Goal: Task Accomplishment & Management: Complete application form

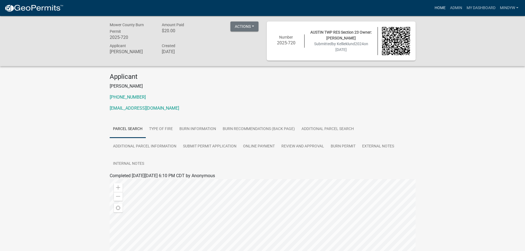
click at [440, 7] on link "Home" at bounding box center [440, 8] width 15 height 10
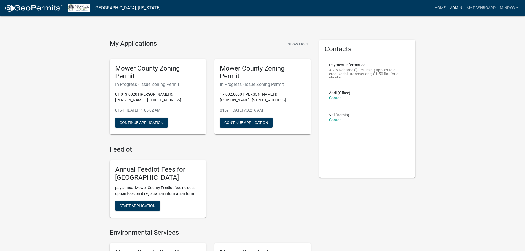
click at [453, 7] on link "Admin" at bounding box center [456, 8] width 17 height 10
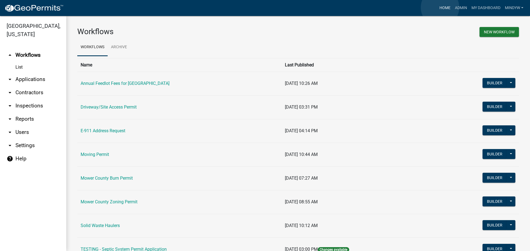
click at [440, 7] on link "Home" at bounding box center [444, 8] width 15 height 10
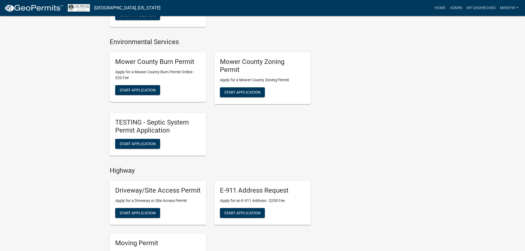
scroll to position [193, 0]
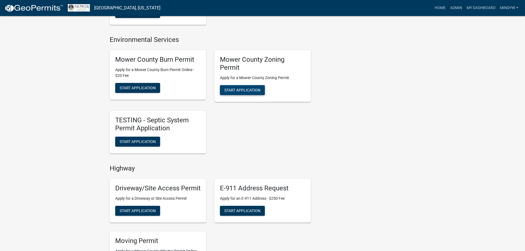
click at [245, 89] on span "Start Application" at bounding box center [242, 90] width 36 height 4
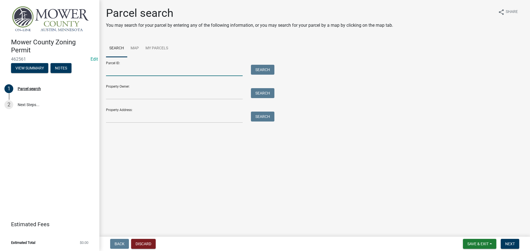
click at [124, 72] on input "Parcel ID:" at bounding box center [174, 70] width 137 height 11
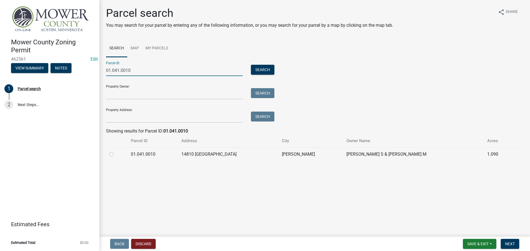
type input "01.041.0010"
click at [116, 151] on label at bounding box center [116, 151] width 0 height 0
click at [116, 155] on input "radio" at bounding box center [118, 153] width 4 height 4
radio input "true"
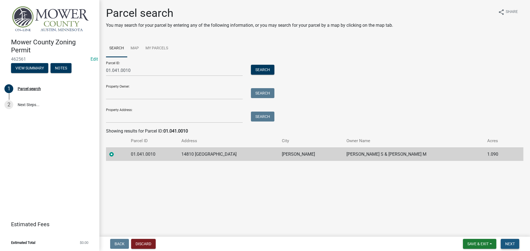
click at [510, 243] on span "Next" at bounding box center [510, 244] width 10 height 4
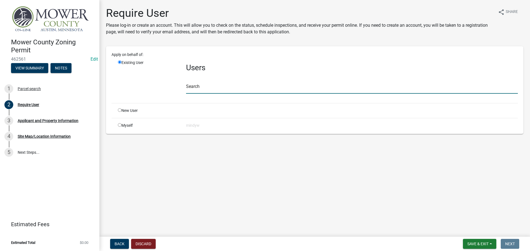
click at [207, 86] on input "text" at bounding box center [351, 87] width 331 height 11
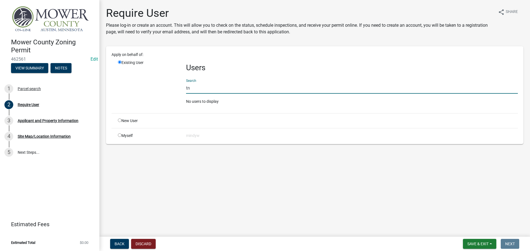
type input "t"
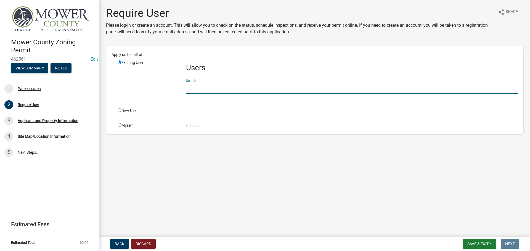
click at [119, 109] on input "radio" at bounding box center [120, 110] width 4 height 4
radio input "true"
radio input "false"
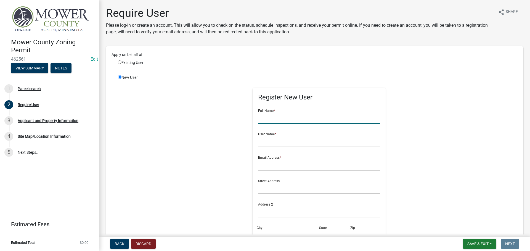
click at [271, 120] on input "text" at bounding box center [319, 118] width 122 height 11
click at [271, 120] on input "[PERSON_NAME]" at bounding box center [319, 118] width 122 height 11
type input "[PERSON_NAME]"
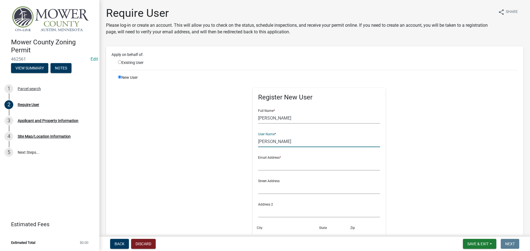
type input "[PERSON_NAME]"
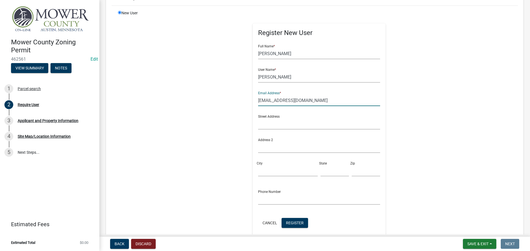
scroll to position [83, 0]
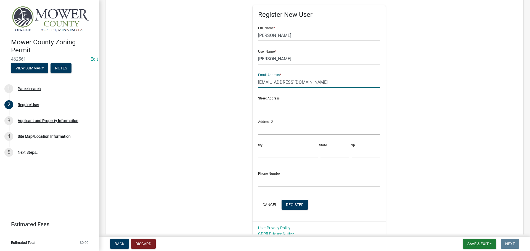
drag, startPoint x: 312, startPoint y: 85, endPoint x: 252, endPoint y: 83, distance: 60.4
click at [252, 83] on div "Register New User Full Name * [PERSON_NAME] User Name * [PERSON_NAME] Email Add…" at bounding box center [318, 113] width 133 height 216
type input "[EMAIL_ADDRESS][DOMAIN_NAME]"
click at [291, 203] on span "Register" at bounding box center [295, 204] width 18 height 4
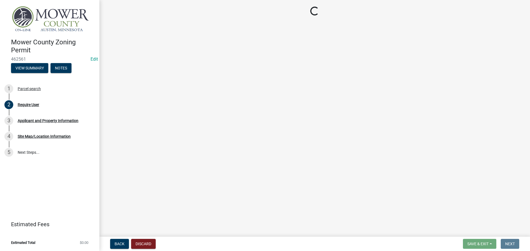
scroll to position [0, 0]
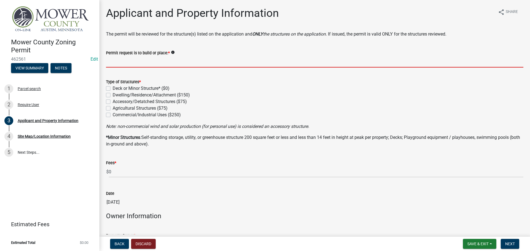
click at [109, 62] on input "Permit request is to build or place: *" at bounding box center [314, 61] width 417 height 11
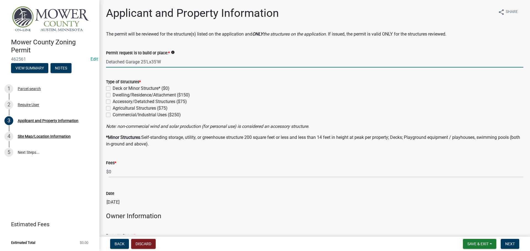
type input "Detached Garage 25'Lx35'W"
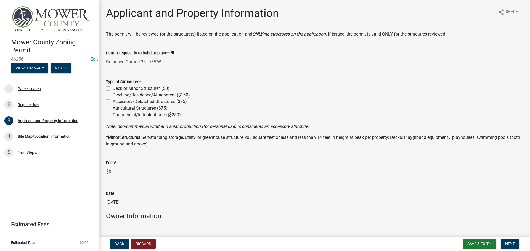
click at [113, 101] on label "Accessory/Detatched Structures ($75)" at bounding box center [150, 101] width 74 height 7
click at [113, 101] on input "Accessory/Detatched Structures ($75)" at bounding box center [115, 100] width 4 height 4
checkbox input "true"
checkbox input "false"
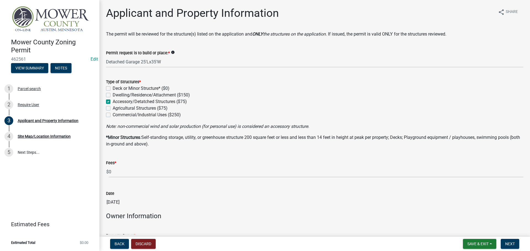
checkbox input "true"
checkbox input "false"
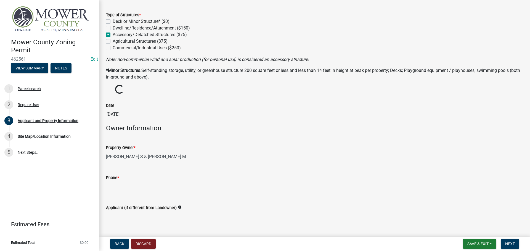
scroll to position [110, 0]
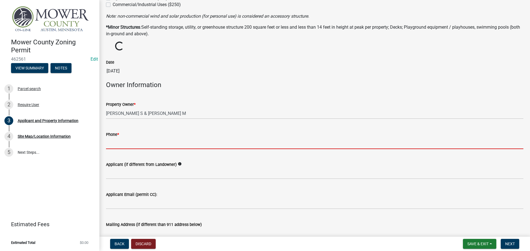
click at [133, 145] on input "Phone *" at bounding box center [314, 143] width 417 height 11
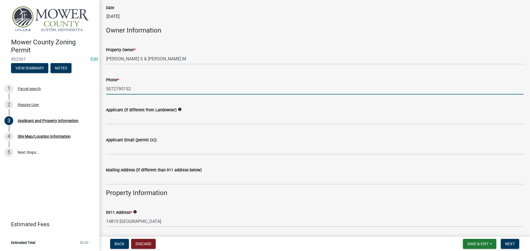
scroll to position [193, 0]
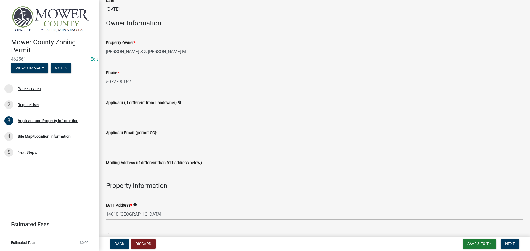
type input "5072790152"
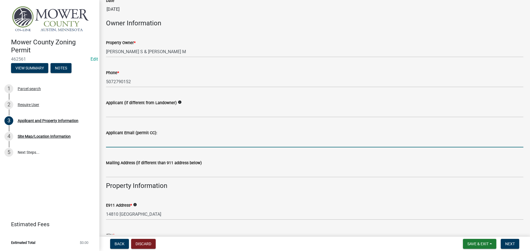
click at [129, 144] on input "Applicant Email (permit CC):" at bounding box center [314, 141] width 417 height 11
paste input "[EMAIL_ADDRESS][DOMAIN_NAME]"
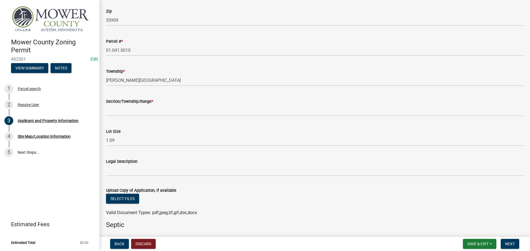
scroll to position [496, 0]
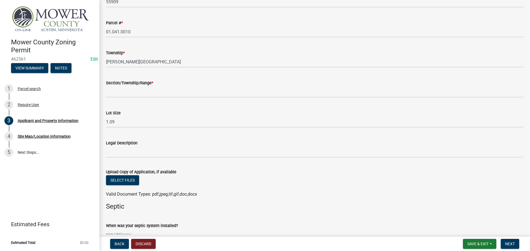
type input "[EMAIL_ADDRESS][DOMAIN_NAME]"
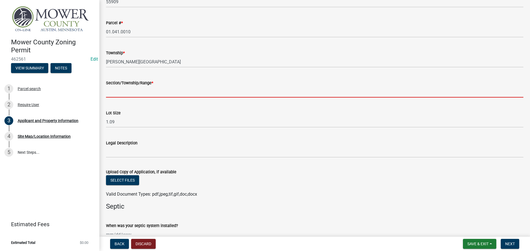
click at [122, 94] on input "Section/Township/Range *" at bounding box center [314, 91] width 417 height 11
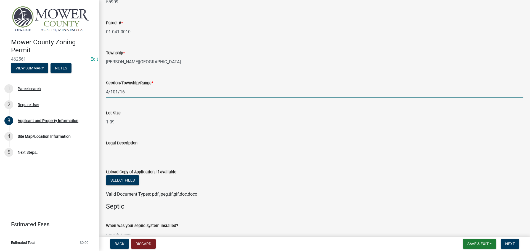
type input "4/101/16"
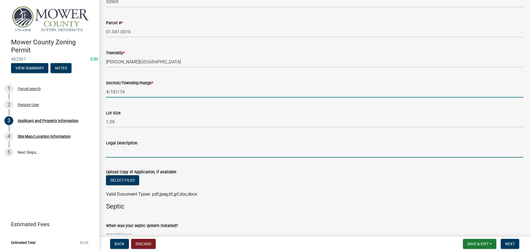
click at [150, 153] on input "Legal Description" at bounding box center [314, 151] width 417 height 11
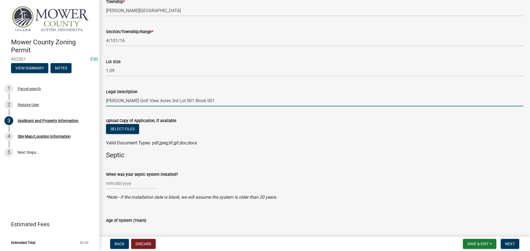
scroll to position [552, 0]
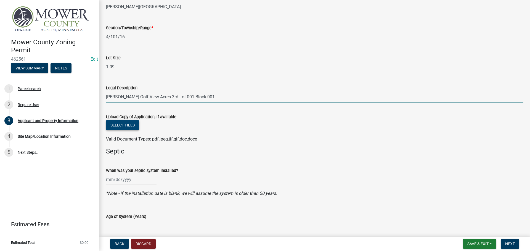
type input "[PERSON_NAME] Golf View Acres 3rd Lot 001 Block 001"
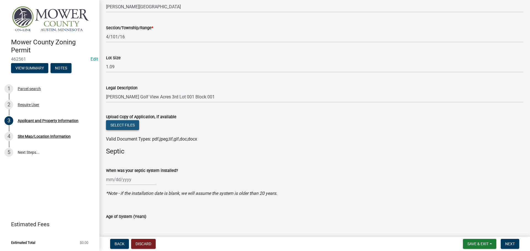
click at [124, 125] on button "Select files" at bounding box center [122, 125] width 33 height 10
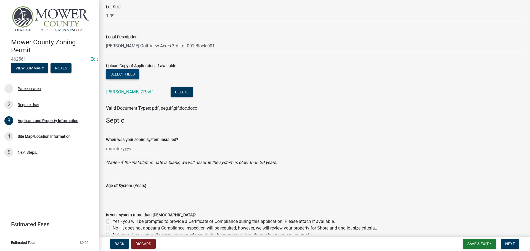
scroll to position [602, 0]
click at [110, 155] on div at bounding box center [131, 148] width 50 height 11
select select "8"
select select "2025"
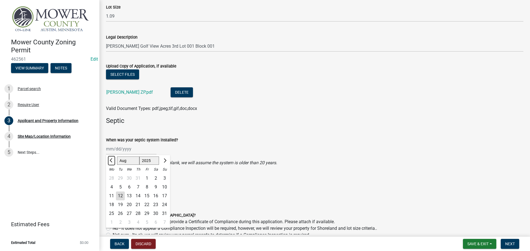
click at [110, 149] on div "[PERSON_NAME] Feb Mar Apr [PERSON_NAME][DATE] Oct Nov [DATE] 1526 1527 1528 152…" at bounding box center [131, 148] width 50 height 11
click at [111, 150] on input "When was your septic system installed?" at bounding box center [131, 148] width 50 height 11
type input "[DATE]"
click at [196, 137] on div "When was your septic system installed? [DATE] [PERSON_NAME] Apr May Jun [DATE] …" at bounding box center [314, 142] width 417 height 26
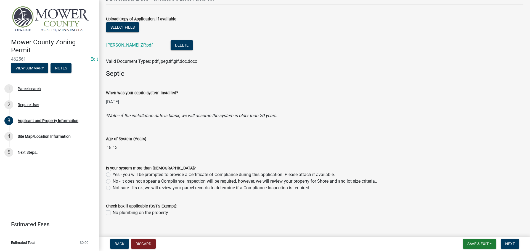
scroll to position [657, 0]
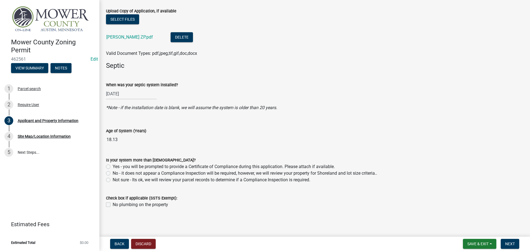
click at [113, 172] on label "No - it does not appear a Compliance Inspection will be required, however, we w…" at bounding box center [245, 173] width 264 height 7
click at [113, 172] on input "No - it does not appear a Compliance Inspection will be required, however, we w…" at bounding box center [115, 172] width 4 height 4
radio input "true"
click at [513, 245] on span "Next" at bounding box center [510, 244] width 10 height 4
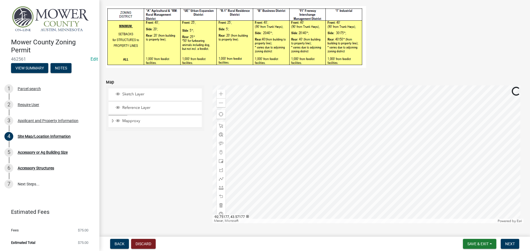
scroll to position [138, 0]
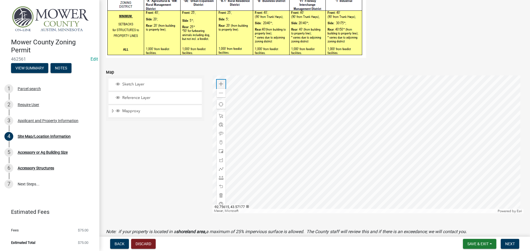
click at [220, 84] on span at bounding box center [221, 84] width 4 height 4
click at [274, 172] on div at bounding box center [367, 145] width 311 height 138
click at [346, 155] on div at bounding box center [367, 145] width 311 height 138
click at [220, 133] on span at bounding box center [221, 134] width 4 height 4
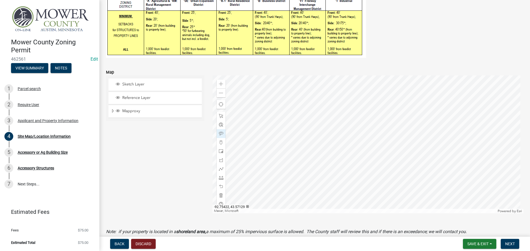
click at [274, 124] on div at bounding box center [367, 145] width 311 height 138
click at [296, 108] on div at bounding box center [367, 145] width 311 height 138
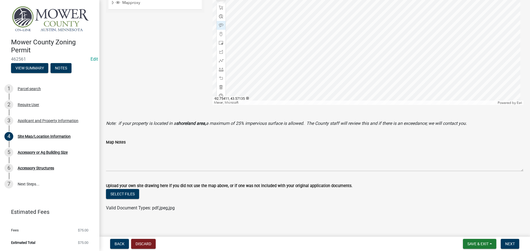
scroll to position [248, 0]
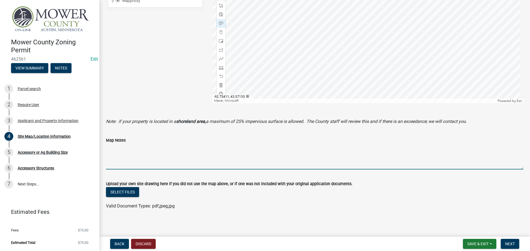
click at [137, 162] on textarea "Map Notes" at bounding box center [314, 157] width 417 height 26
type textarea "Well not on property"
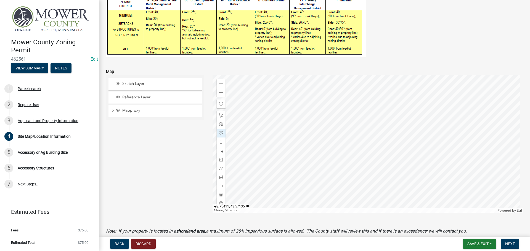
scroll to position [138, 0]
click at [220, 178] on span at bounding box center [221, 178] width 4 height 4
click at [383, 130] on div at bounding box center [367, 145] width 311 height 138
click at [389, 111] on div at bounding box center [367, 145] width 311 height 138
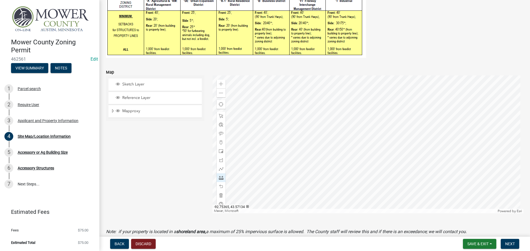
click at [390, 111] on div at bounding box center [367, 145] width 311 height 138
click at [365, 100] on div at bounding box center [367, 145] width 311 height 138
click at [358, 118] on div at bounding box center [367, 145] width 311 height 138
click at [383, 129] on div at bounding box center [367, 145] width 311 height 138
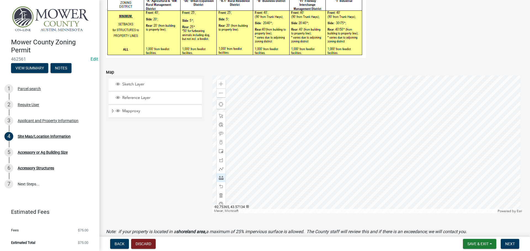
click at [391, 111] on div at bounding box center [367, 145] width 311 height 138
click at [424, 110] on div at bounding box center [367, 145] width 311 height 138
click at [365, 100] on div at bounding box center [367, 145] width 311 height 138
click at [365, 82] on div at bounding box center [367, 145] width 311 height 138
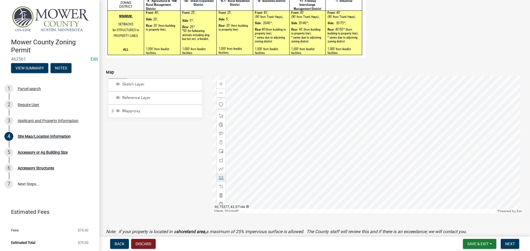
click at [365, 82] on div at bounding box center [367, 145] width 311 height 138
click at [384, 129] on div at bounding box center [367, 145] width 311 height 138
click at [424, 145] on div at bounding box center [367, 145] width 311 height 138
click at [357, 118] on div at bounding box center [367, 145] width 311 height 138
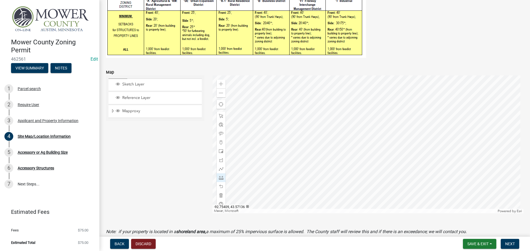
click at [299, 105] on div at bounding box center [367, 145] width 311 height 138
click at [370, 123] on div at bounding box center [367, 145] width 311 height 138
click at [331, 203] on div at bounding box center [367, 145] width 311 height 138
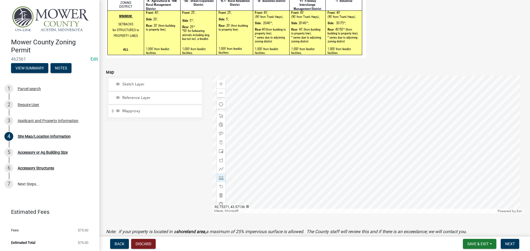
click at [379, 104] on div at bounding box center [367, 145] width 311 height 138
click at [381, 82] on div at bounding box center [367, 145] width 311 height 138
click at [216, 95] on div "Zoom out" at bounding box center [220, 93] width 9 height 9
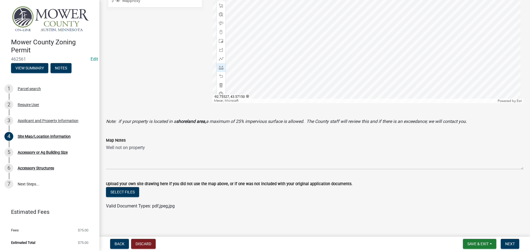
scroll to position [221, 0]
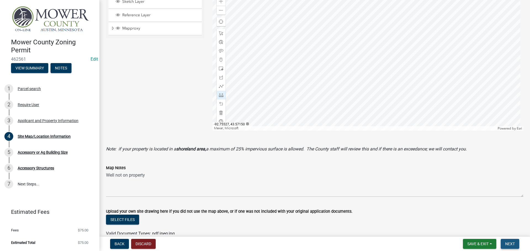
click at [508, 243] on span "Next" at bounding box center [510, 244] width 10 height 4
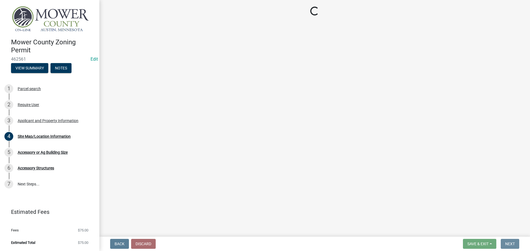
scroll to position [0, 0]
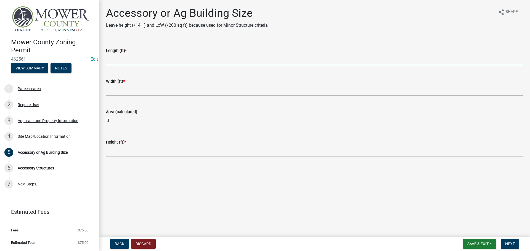
click at [120, 62] on input "text" at bounding box center [314, 59] width 417 height 11
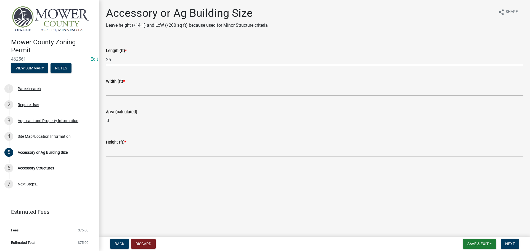
type input "25"
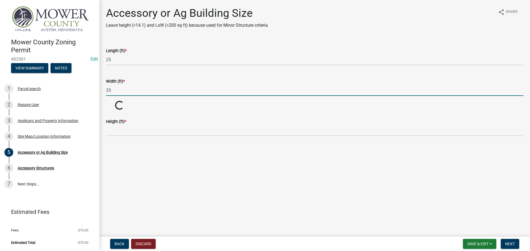
type input "35"
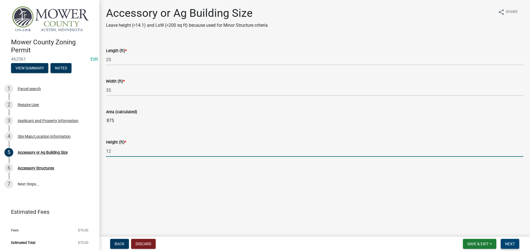
type input "12"
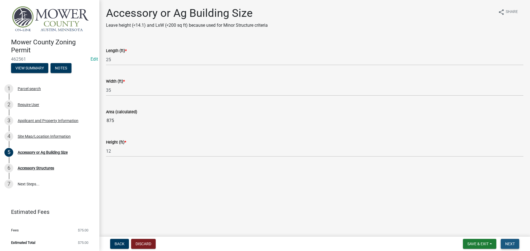
click at [507, 245] on span "Next" at bounding box center [510, 244] width 10 height 4
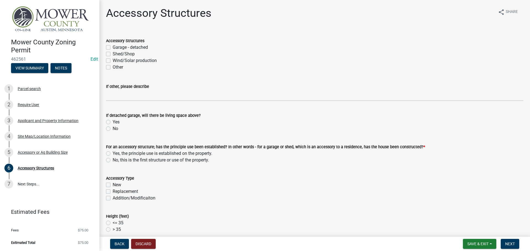
click at [113, 48] on label "Garage - detached" at bounding box center [130, 47] width 35 height 7
click at [113, 48] on input "Garage - detached" at bounding box center [115, 46] width 4 height 4
checkbox input "true"
checkbox input "false"
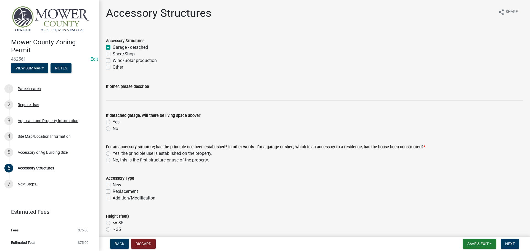
checkbox input "false"
click at [108, 131] on div "No" at bounding box center [314, 128] width 417 height 7
click at [113, 129] on label "No" at bounding box center [116, 128] width 6 height 7
click at [113, 129] on input "No" at bounding box center [115, 127] width 4 height 4
radio input "true"
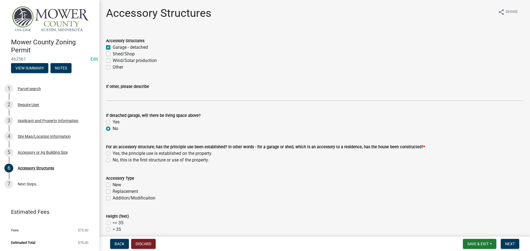
drag, startPoint x: 108, startPoint y: 154, endPoint x: 108, endPoint y: 168, distance: 13.8
click at [113, 154] on label "Yes, the principle use is established on the property." at bounding box center [163, 153] width 100 height 7
click at [113, 154] on input "Yes, the principle use is established on the property." at bounding box center [115, 152] width 4 height 4
radio input "true"
click at [113, 185] on label "New" at bounding box center [117, 185] width 9 height 7
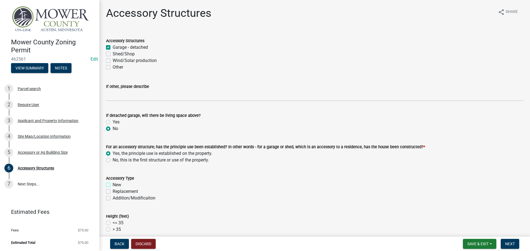
click at [113, 185] on input "New" at bounding box center [115, 184] width 4 height 4
checkbox input "true"
checkbox input "false"
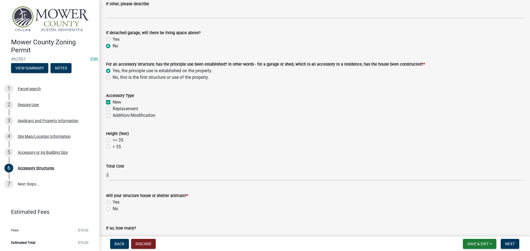
click at [113, 138] on label "<= 35" at bounding box center [118, 140] width 11 height 7
click at [113, 138] on input "<= 35" at bounding box center [115, 139] width 4 height 4
radio input "true"
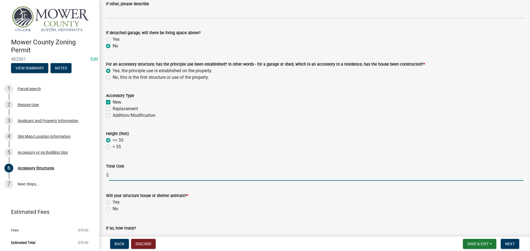
click at [116, 176] on input "text" at bounding box center [316, 175] width 414 height 11
type input "25000"
click at [113, 209] on label "No" at bounding box center [116, 209] width 6 height 7
click at [113, 209] on input "No" at bounding box center [115, 208] width 4 height 4
radio input "true"
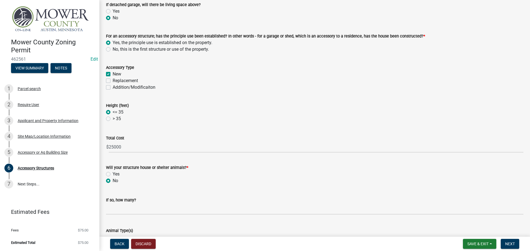
scroll to position [148, 0]
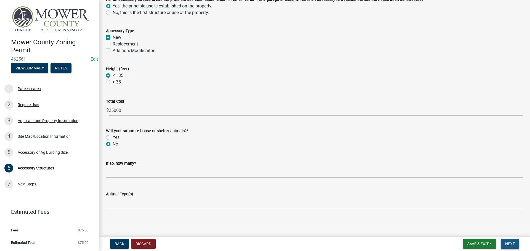
click at [506, 242] on span "Next" at bounding box center [510, 244] width 10 height 4
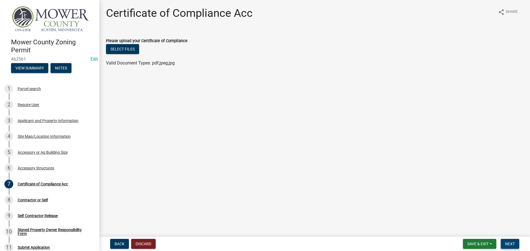
click at [510, 244] on span "Next" at bounding box center [510, 244] width 10 height 4
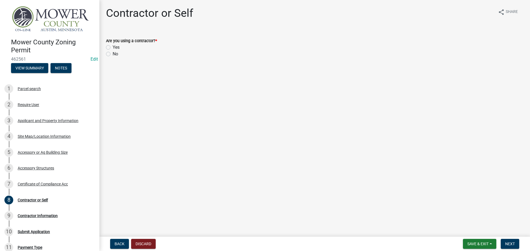
click at [125, 50] on div "Yes" at bounding box center [314, 47] width 417 height 7
click at [113, 48] on label "Yes" at bounding box center [116, 47] width 7 height 7
click at [113, 48] on input "Yes" at bounding box center [115, 46] width 4 height 4
radio input "true"
click at [511, 243] on span "Next" at bounding box center [510, 244] width 10 height 4
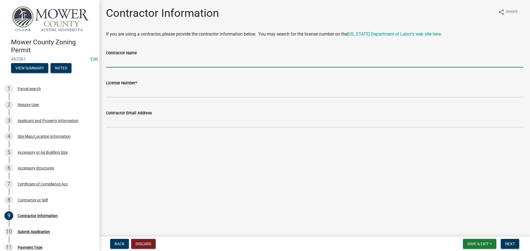
click at [133, 62] on input "Contractor Name" at bounding box center [314, 61] width 417 height 11
type input "[DEMOGRAPHIC_DATA] Construction"
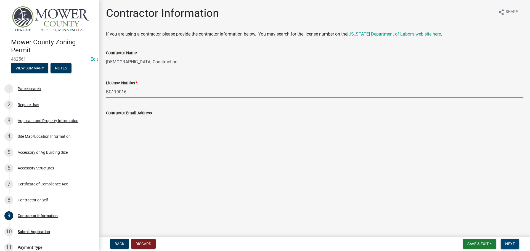
type input "BC119016"
click at [510, 243] on span "Next" at bounding box center [510, 244] width 10 height 4
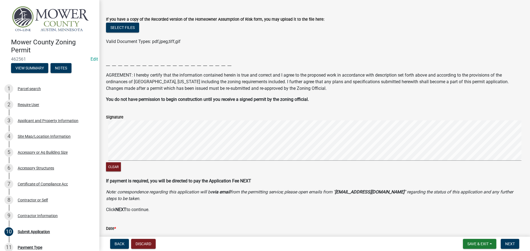
scroll to position [81, 0]
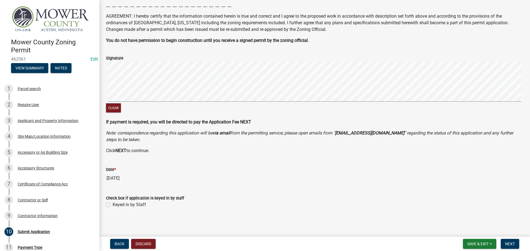
click at [113, 205] on label "Keyed in by Staff" at bounding box center [129, 205] width 33 height 7
click at [113, 205] on input "Keyed in by Staff" at bounding box center [115, 204] width 4 height 4
checkbox input "true"
click at [508, 246] on span "Next" at bounding box center [510, 244] width 10 height 4
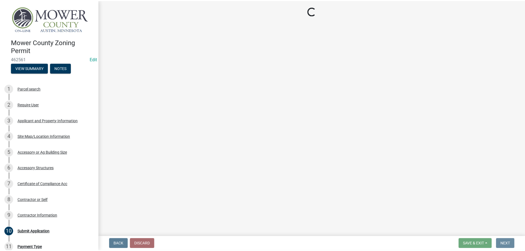
scroll to position [0, 0]
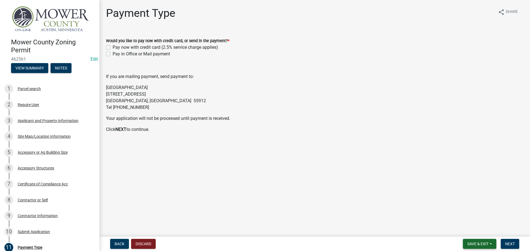
click at [473, 245] on span "Save & Exit" at bounding box center [477, 244] width 21 height 4
click at [472, 230] on button "Save & Exit" at bounding box center [474, 229] width 44 height 13
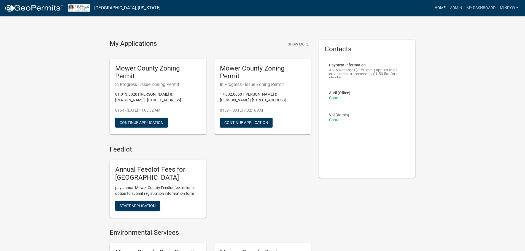
click at [442, 7] on link "Home" at bounding box center [440, 8] width 15 height 10
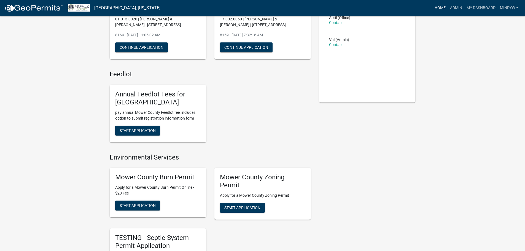
scroll to position [110, 0]
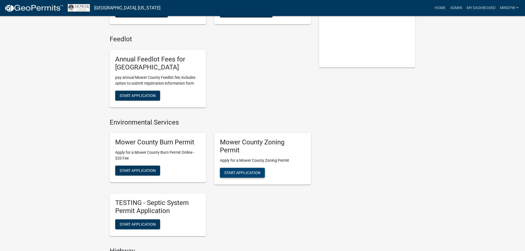
click at [244, 173] on span "Start Application" at bounding box center [242, 173] width 36 height 4
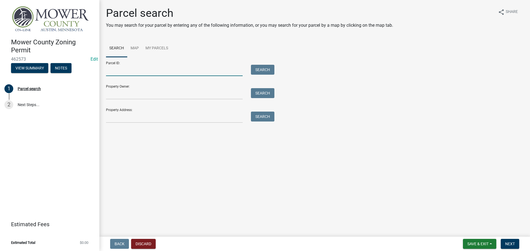
click at [119, 69] on input "Parcel ID:" at bounding box center [174, 70] width 137 height 11
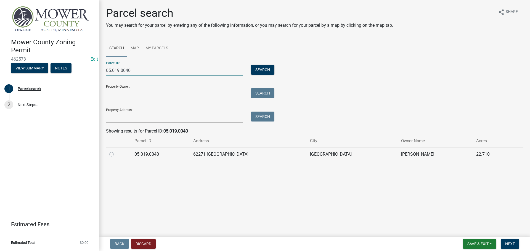
type input "05.019.0040"
click at [116, 151] on label at bounding box center [116, 151] width 0 height 0
click at [116, 155] on input "radio" at bounding box center [118, 153] width 4 height 4
radio input "true"
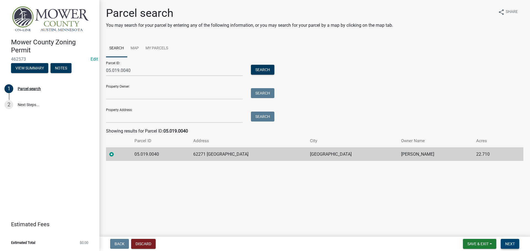
click at [508, 241] on button "Next" at bounding box center [509, 244] width 18 height 10
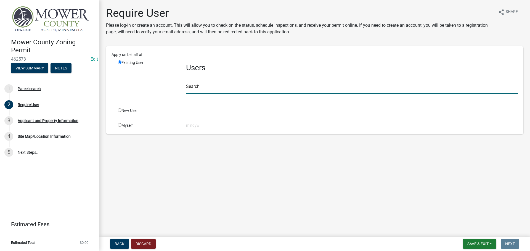
click at [199, 89] on input "text" at bounding box center [351, 87] width 331 height 11
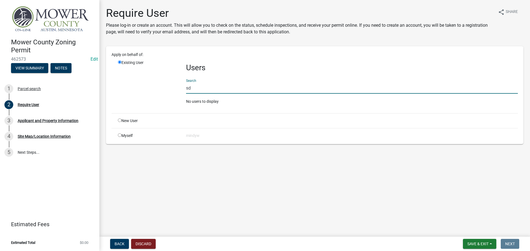
type input "s"
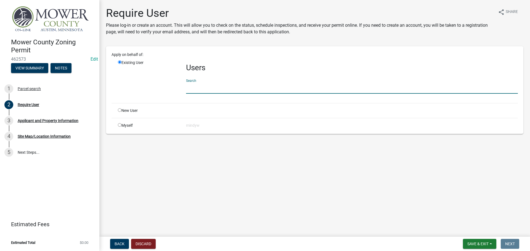
click at [119, 111] on input "radio" at bounding box center [120, 110] width 4 height 4
radio input "true"
radio input "false"
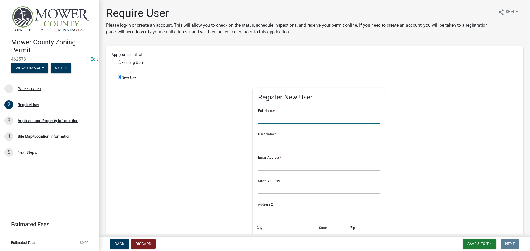
click at [267, 120] on input "text" at bounding box center [319, 118] width 122 height 11
drag, startPoint x: 287, startPoint y: 119, endPoint x: 250, endPoint y: 119, distance: 37.0
click at [252, 119] on div "Register New User Full Name * [PERSON_NAME] User Name * Email Address * Street …" at bounding box center [318, 196] width 133 height 216
type input "[PERSON_NAME]"
click at [266, 144] on input "text" at bounding box center [319, 141] width 122 height 11
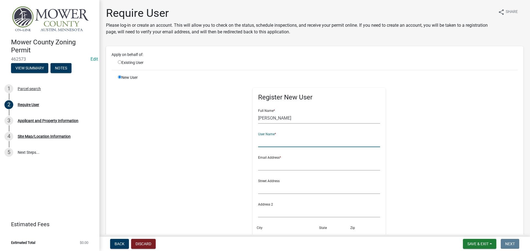
paste input "[PERSON_NAME]"
type input "[PERSON_NAME]"
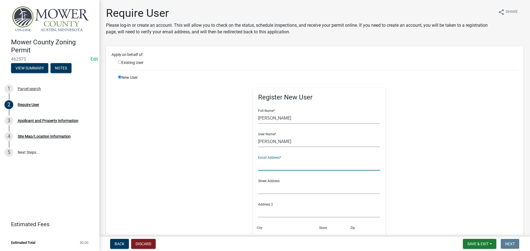
click at [262, 167] on input "text" at bounding box center [319, 164] width 122 height 11
drag, startPoint x: 304, startPoint y: 165, endPoint x: 253, endPoint y: 164, distance: 51.0
click at [253, 164] on div "Register New User Full Name * [PERSON_NAME] User Name * [PERSON_NAME] Email Add…" at bounding box center [318, 196] width 133 height 216
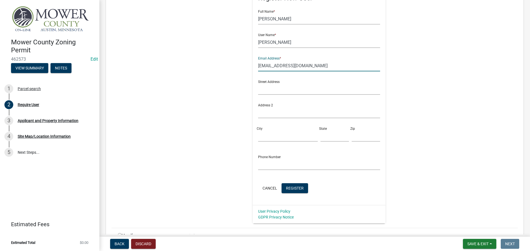
scroll to position [110, 0]
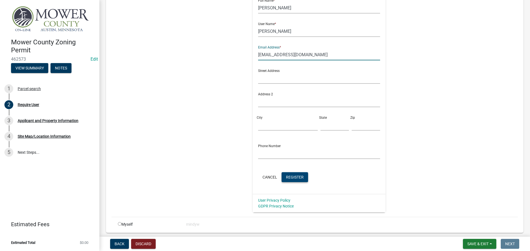
type input "[EMAIL_ADDRESS][DOMAIN_NAME]"
click at [292, 179] on span "Register" at bounding box center [295, 177] width 18 height 4
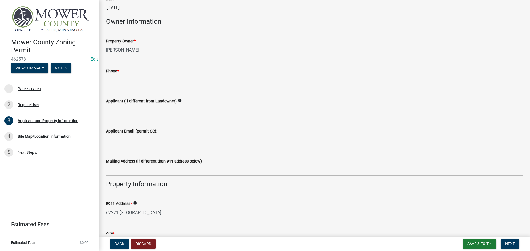
scroll to position [221, 0]
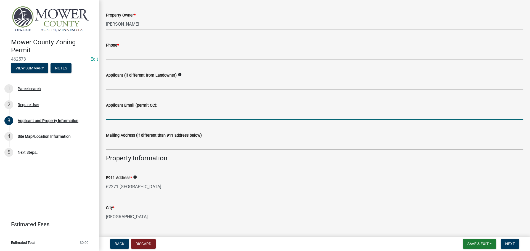
click at [145, 111] on input "Applicant Email (permit CC):" at bounding box center [314, 114] width 417 height 11
paste input "[EMAIL_ADDRESS][DOMAIN_NAME]"
type input "[EMAIL_ADDRESS][DOMAIN_NAME]"
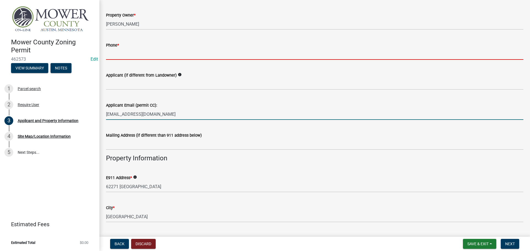
click at [108, 54] on input "Phone *" at bounding box center [314, 54] width 417 height 11
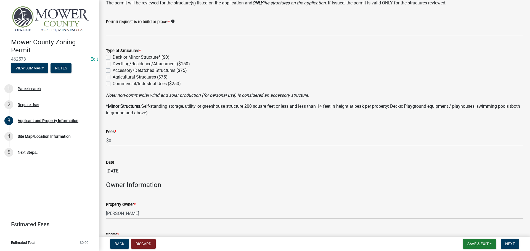
scroll to position [0, 0]
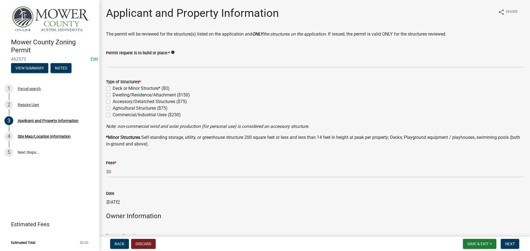
type input "5074409224"
click at [113, 95] on label "Dwelling/Residence/Attachment ($150)" at bounding box center [151, 95] width 77 height 7
click at [113, 95] on input "Dwelling/Residence/Attachment ($150)" at bounding box center [115, 94] width 4 height 4
checkbox input "true"
checkbox input "false"
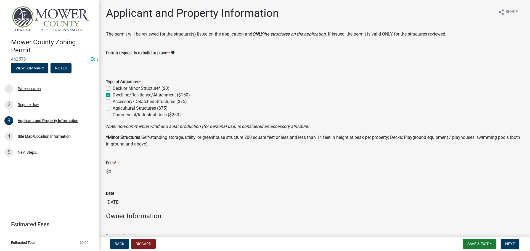
checkbox input "true"
checkbox input "false"
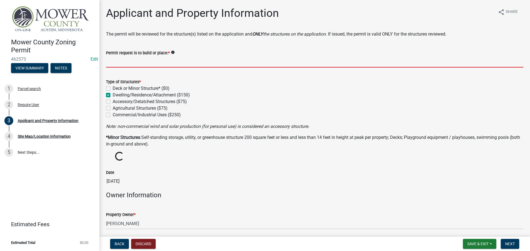
click at [120, 61] on input "Permit request is to build or place: *" at bounding box center [314, 61] width 417 height 11
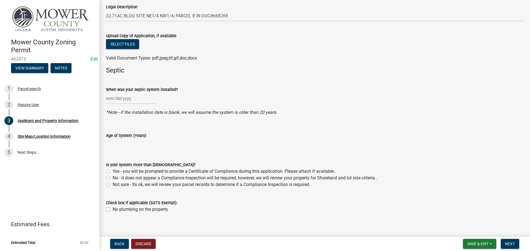
scroll to position [634, 0]
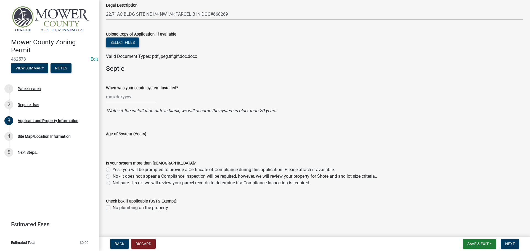
type input "Replacement Dwelling 64'Lx32'W"
click at [118, 42] on button "Select files" at bounding box center [122, 43] width 33 height 10
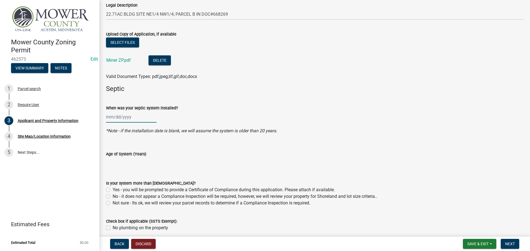
click at [109, 117] on div at bounding box center [131, 116] width 50 height 11
select select "8"
select select "2025"
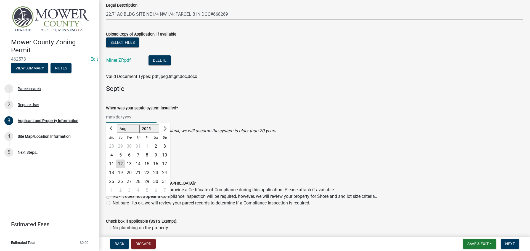
click at [110, 116] on input "When was your septic system installed?" at bounding box center [131, 116] width 50 height 11
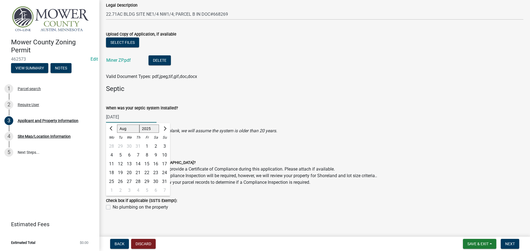
type input "[DATE]"
click at [255, 104] on div "When was your septic system installed? [DATE] [PERSON_NAME] Apr May Jun [DATE] …" at bounding box center [314, 110] width 417 height 26
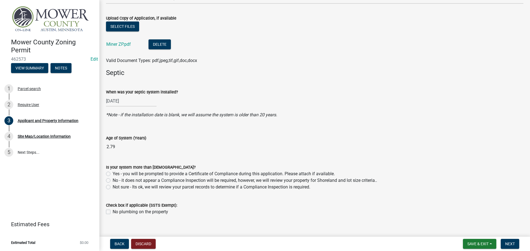
scroll to position [657, 0]
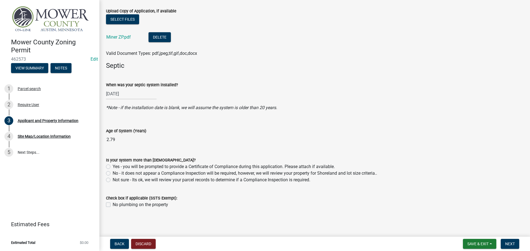
click at [113, 172] on label "No - it does not appear a Compliance Inspection will be required, however, we w…" at bounding box center [245, 173] width 264 height 7
click at [113, 172] on input "No - it does not appear a Compliance Inspection will be required, however, we w…" at bounding box center [115, 172] width 4 height 4
radio input "true"
click at [514, 244] on span "Next" at bounding box center [510, 244] width 10 height 4
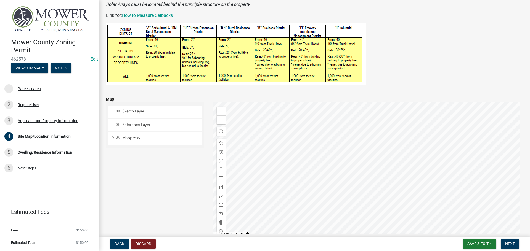
scroll to position [110, 0]
click at [221, 110] on span at bounding box center [221, 111] width 4 height 4
click at [219, 111] on span at bounding box center [221, 111] width 4 height 4
click at [318, 209] on div at bounding box center [367, 172] width 311 height 138
click at [219, 111] on span at bounding box center [221, 111] width 4 height 4
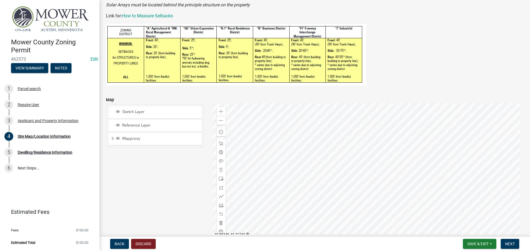
click at [365, 190] on div at bounding box center [367, 172] width 311 height 138
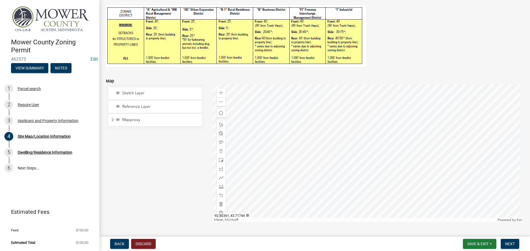
scroll to position [138, 0]
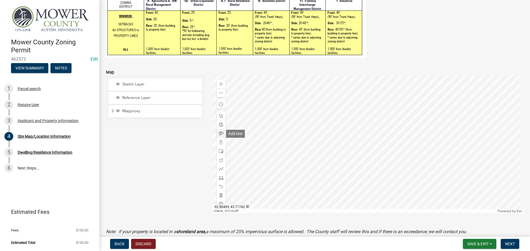
click at [220, 136] on span at bounding box center [221, 134] width 4 height 4
click at [259, 198] on div at bounding box center [367, 145] width 311 height 138
click at [278, 176] on div at bounding box center [367, 145] width 311 height 138
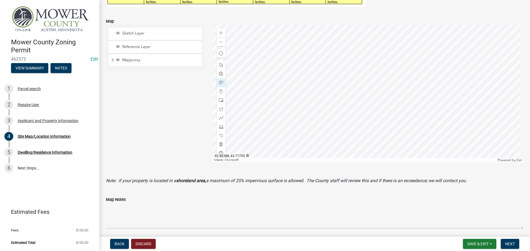
scroll to position [193, 0]
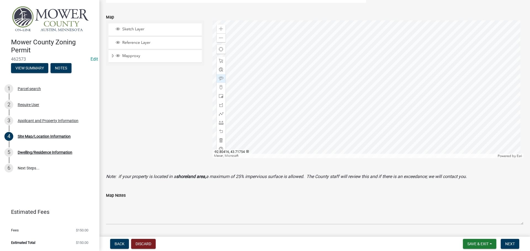
click at [296, 87] on div at bounding box center [367, 89] width 311 height 138
click at [220, 123] on span at bounding box center [221, 123] width 4 height 4
click at [295, 121] on div at bounding box center [367, 89] width 311 height 138
click at [320, 121] on div at bounding box center [367, 89] width 311 height 138
click at [320, 134] on div at bounding box center [367, 89] width 311 height 138
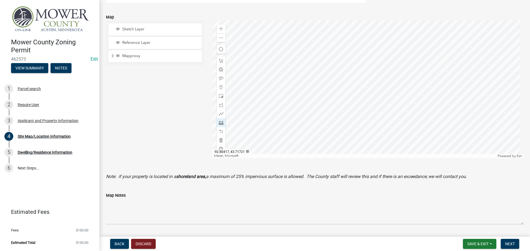
click at [295, 134] on div at bounding box center [367, 89] width 311 height 138
click at [268, 129] on div at bounding box center [367, 89] width 311 height 138
click at [220, 132] on span at bounding box center [221, 131] width 4 height 4
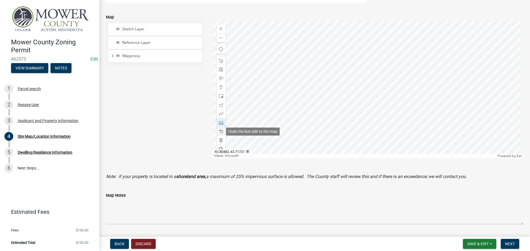
click at [220, 132] on span at bounding box center [221, 131] width 4 height 4
click at [219, 123] on span at bounding box center [221, 123] width 4 height 4
click at [295, 121] on div at bounding box center [367, 89] width 311 height 138
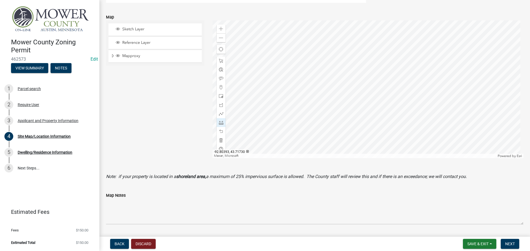
click at [320, 121] on div at bounding box center [367, 89] width 311 height 138
click at [320, 134] on div at bounding box center [367, 89] width 311 height 138
click at [295, 133] on div at bounding box center [367, 89] width 311 height 138
click at [295, 121] on div at bounding box center [367, 89] width 311 height 138
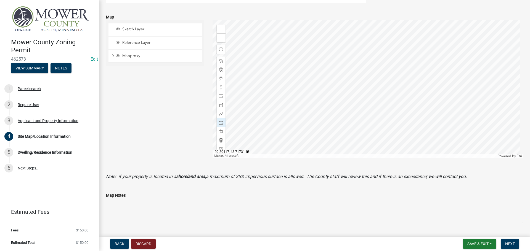
click at [295, 120] on div at bounding box center [367, 89] width 311 height 138
click at [281, 118] on div at bounding box center [367, 89] width 311 height 138
click at [295, 130] on div at bounding box center [367, 89] width 311 height 138
click at [264, 138] on div at bounding box center [367, 89] width 311 height 138
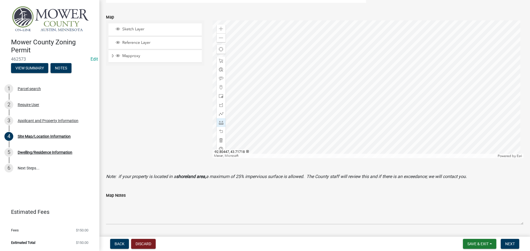
click at [264, 138] on div at bounding box center [367, 89] width 311 height 138
click at [299, 120] on div at bounding box center [367, 89] width 311 height 138
click at [299, 86] on div at bounding box center [367, 89] width 311 height 138
click at [320, 129] on div at bounding box center [367, 89] width 311 height 138
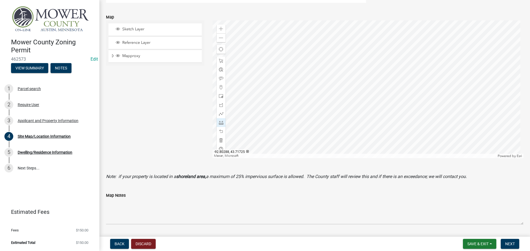
click at [428, 129] on div at bounding box center [367, 89] width 311 height 138
click at [318, 134] on div at bounding box center [367, 89] width 311 height 138
click at [319, 152] on div at bounding box center [367, 89] width 311 height 138
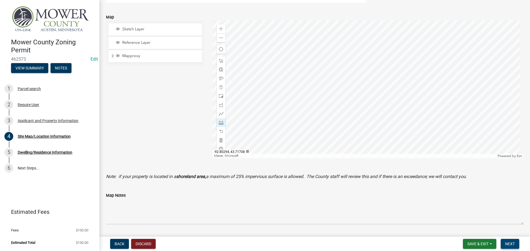
click at [513, 242] on span "Next" at bounding box center [510, 244] width 10 height 4
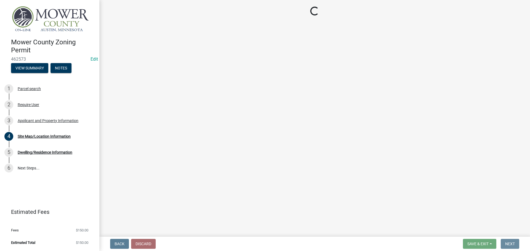
scroll to position [0, 0]
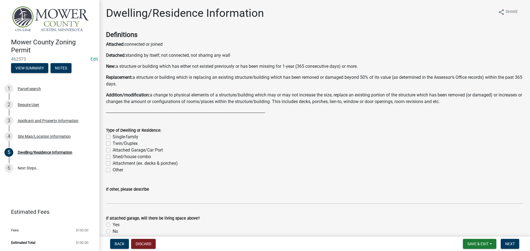
click at [113, 137] on label "Single-family" at bounding box center [126, 137] width 26 height 7
click at [113, 137] on input "Single-family" at bounding box center [115, 136] width 4 height 4
checkbox input "true"
checkbox input "false"
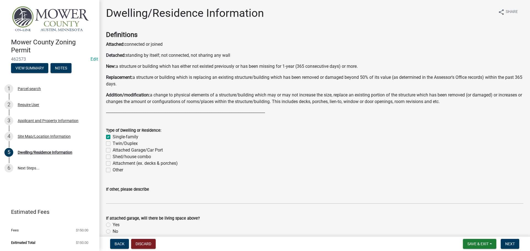
checkbox input "false"
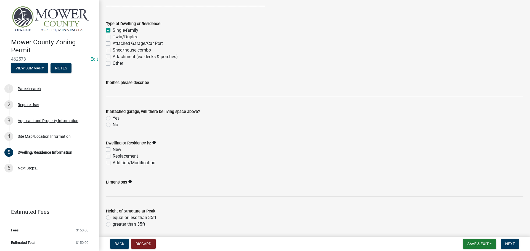
scroll to position [110, 0]
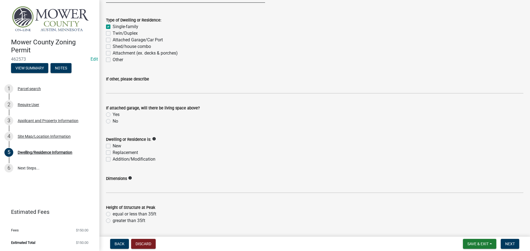
click at [113, 121] on label "No" at bounding box center [116, 121] width 6 height 7
click at [113, 121] on input "No" at bounding box center [115, 120] width 4 height 4
radio input "true"
click at [113, 153] on label "Replacement" at bounding box center [125, 152] width 25 height 7
click at [113, 153] on input "Replacement" at bounding box center [115, 151] width 4 height 4
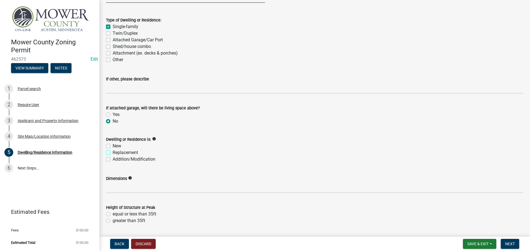
checkbox input "true"
checkbox input "false"
checkbox input "true"
checkbox input "false"
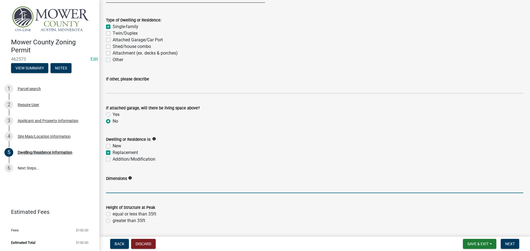
click at [116, 187] on input "Dimensions" at bounding box center [314, 187] width 417 height 11
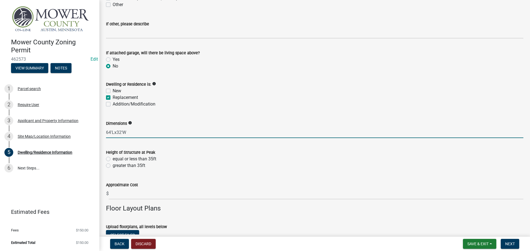
type input "64'Lx32'W"
click at [113, 159] on label "equal or less than 35ft" at bounding box center [135, 159] width 44 height 7
click at [113, 159] on input "equal or less than 35ft" at bounding box center [115, 158] width 4 height 4
radio input "true"
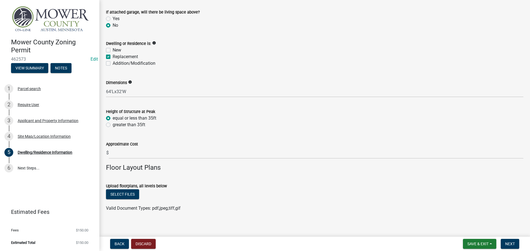
scroll to position [210, 0]
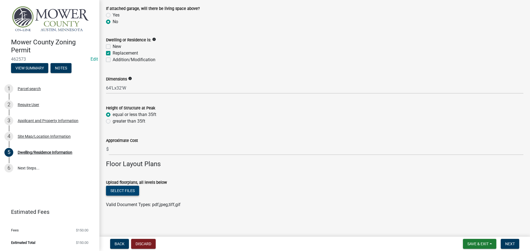
click at [126, 192] on button "Select files" at bounding box center [122, 191] width 33 height 10
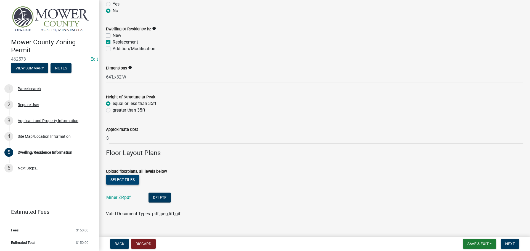
scroll to position [230, 0]
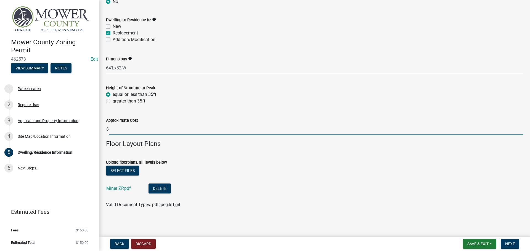
click at [138, 131] on input "text" at bounding box center [316, 129] width 414 height 11
click at [508, 245] on span "Next" at bounding box center [510, 244] width 10 height 4
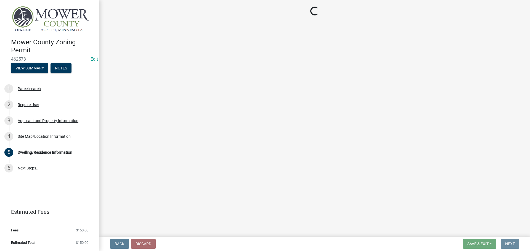
scroll to position [0, 0]
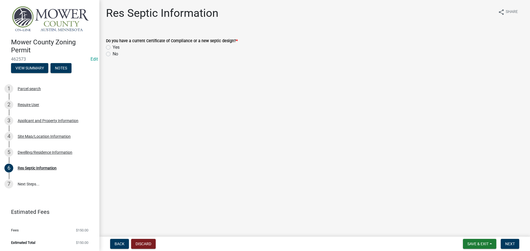
click at [113, 47] on label "Yes" at bounding box center [116, 47] width 7 height 7
click at [113, 47] on input "Yes" at bounding box center [115, 46] width 4 height 4
radio input "true"
click at [513, 243] on span "Next" at bounding box center [510, 244] width 10 height 4
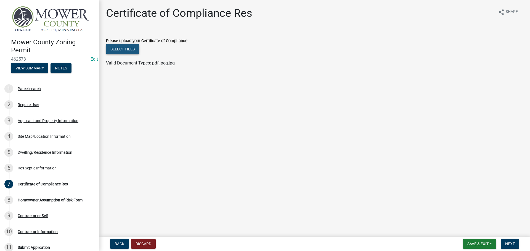
click at [120, 49] on button "Select files" at bounding box center [122, 49] width 33 height 10
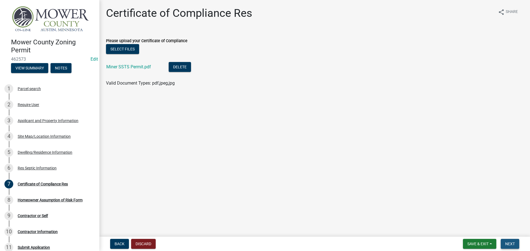
click at [510, 243] on span "Next" at bounding box center [510, 244] width 10 height 4
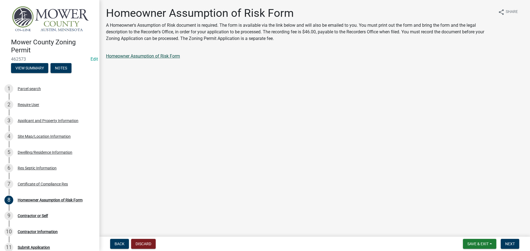
click at [137, 55] on link "Homeowner Assumption of Risk Form" at bounding box center [143, 56] width 74 height 5
click at [512, 246] on span "Next" at bounding box center [510, 244] width 10 height 4
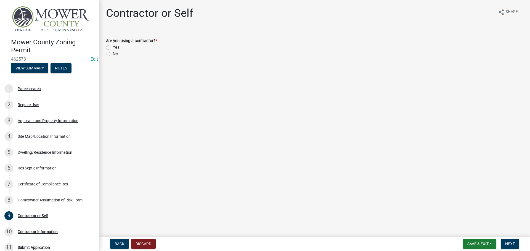
click at [113, 47] on label "Yes" at bounding box center [116, 47] width 7 height 7
click at [113, 47] on input "Yes" at bounding box center [115, 46] width 4 height 4
radio input "true"
click at [508, 244] on span "Next" at bounding box center [510, 244] width 10 height 4
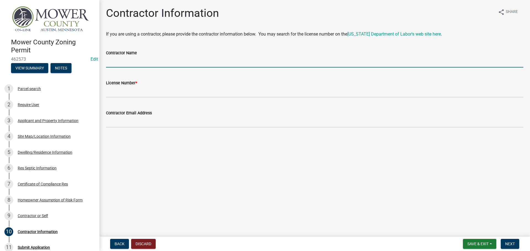
click at [124, 63] on input "Contractor Name" at bounding box center [314, 61] width 417 height 11
type input "Homes Of Harmony"
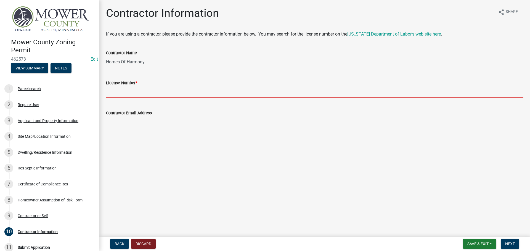
click at [148, 94] on input "License Number *" at bounding box center [314, 91] width 417 height 11
type input "v"
paste input "1071250"
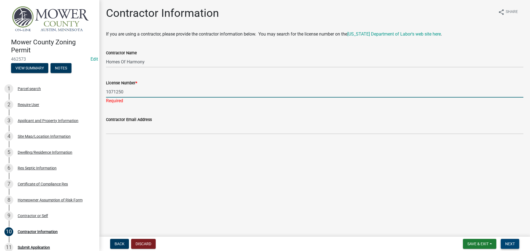
type input "1071250"
click at [510, 246] on span "Next" at bounding box center [510, 244] width 10 height 4
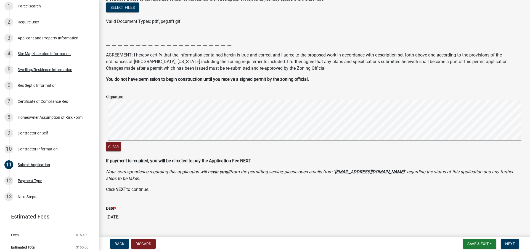
scroll to position [81, 0]
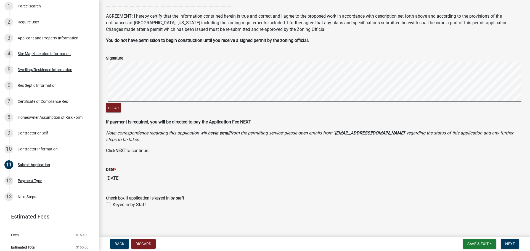
click at [113, 204] on label "Keyed in by Staff" at bounding box center [129, 205] width 33 height 7
click at [113, 204] on input "Keyed in by Staff" at bounding box center [115, 204] width 4 height 4
checkbox input "true"
click at [468, 243] on span "Save & Exit" at bounding box center [477, 244] width 21 height 4
click at [474, 228] on button "Save & Exit" at bounding box center [474, 229] width 44 height 13
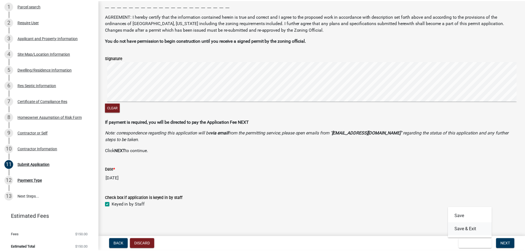
scroll to position [0, 0]
